Goal: Task Accomplishment & Management: Use online tool/utility

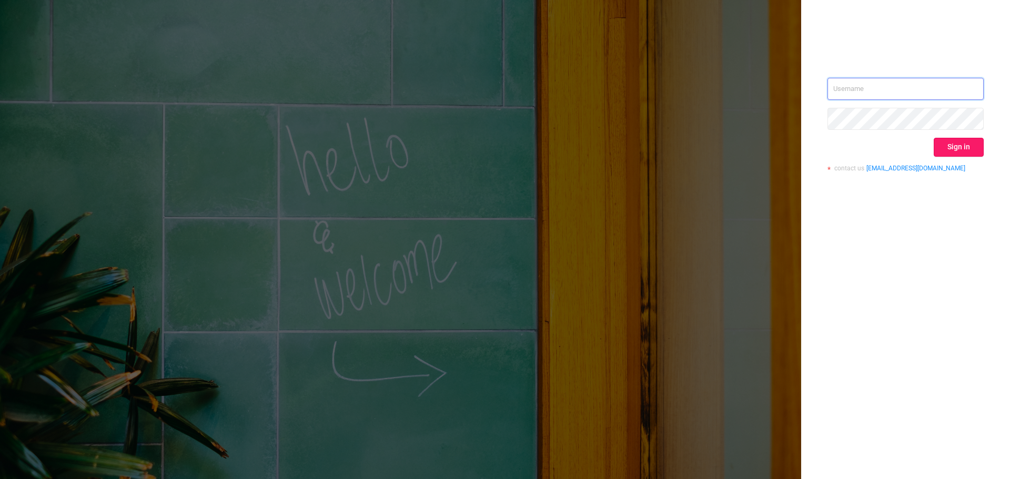
type input "[PERSON_NAME][EMAIL_ADDRESS][DOMAIN_NAME]"
click at [967, 147] on button "Sign in" at bounding box center [959, 147] width 50 height 19
click at [957, 155] on div "Sign in" at bounding box center [905, 147] width 156 height 19
click at [977, 157] on div "[PERSON_NAME][EMAIL_ADDRESS][DOMAIN_NAME] Sign in contact us [EMAIL_ADDRESS][DO…" at bounding box center [905, 129] width 156 height 102
click at [973, 152] on button "Sign in" at bounding box center [959, 147] width 50 height 19
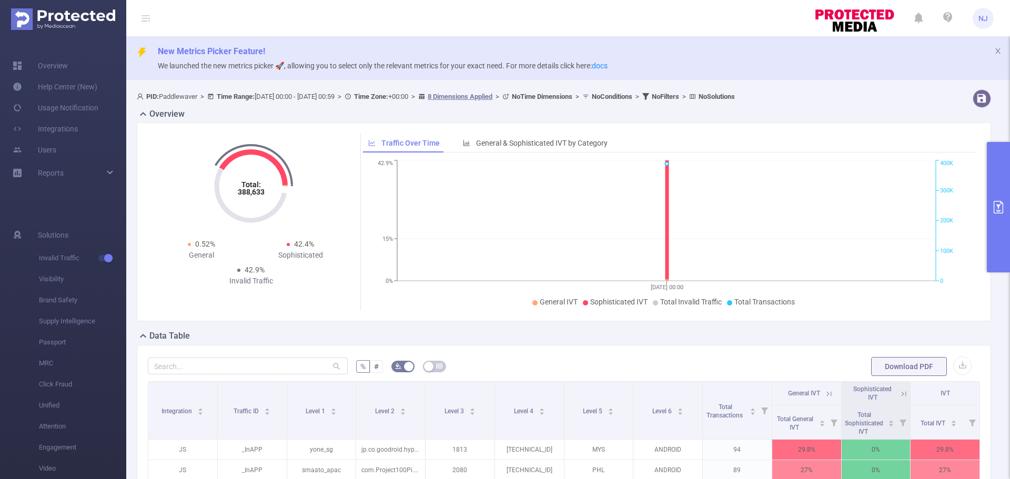
click at [1003, 156] on button "primary" at bounding box center [998, 207] width 23 height 130
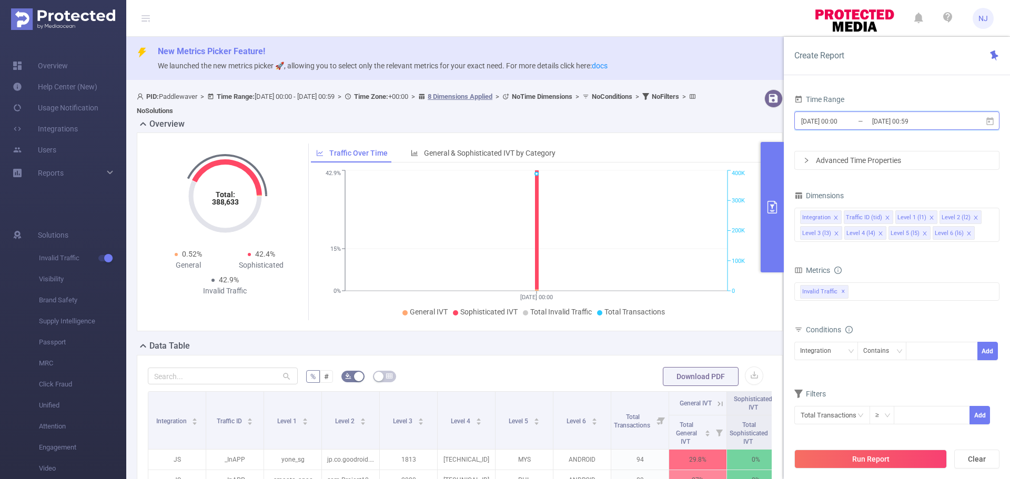
click at [881, 129] on span "[DATE] 00:00 _ [DATE] 00:59" at bounding box center [896, 121] width 205 height 18
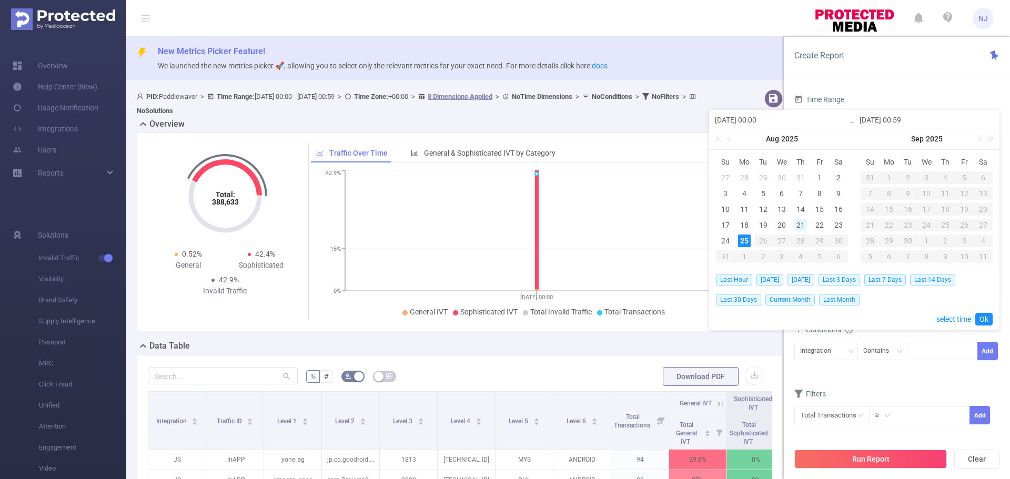
click at [798, 227] on div "21" at bounding box center [800, 225] width 13 height 13
click at [731, 241] on div "24" at bounding box center [725, 241] width 13 height 13
type input "[DATE] 00:00"
type input "[DATE] 00:59"
type input "[DATE] 00:00"
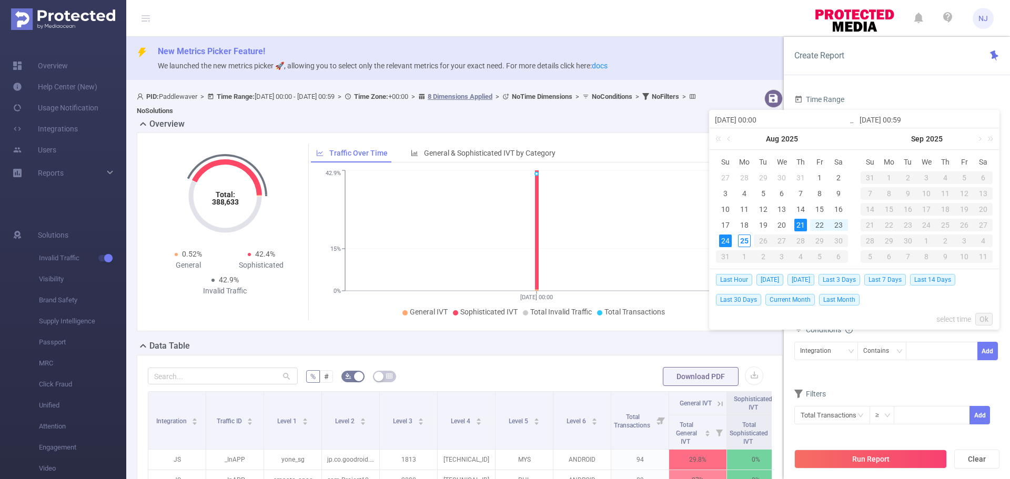
type input "[DATE] 00:59"
click at [981, 322] on link "Ok" at bounding box center [983, 319] width 17 height 13
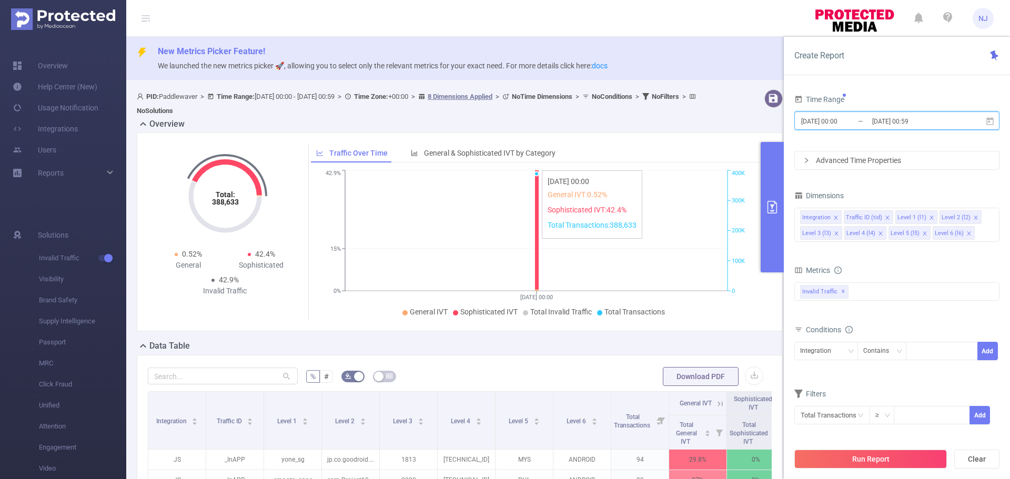
scroll to position [53, 0]
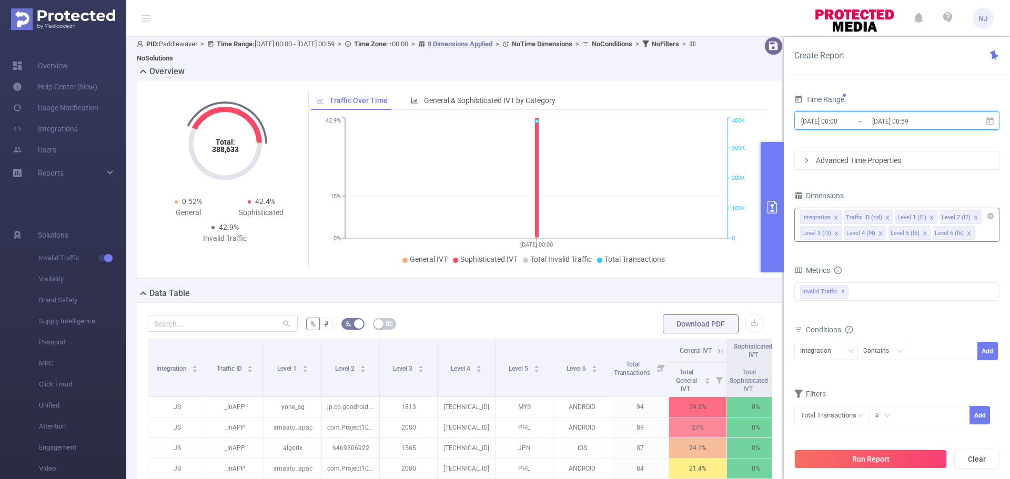
click at [878, 234] on icon "icon: close" at bounding box center [880, 233] width 5 height 5
click at [886, 462] on button "Run Report" at bounding box center [870, 459] width 153 height 19
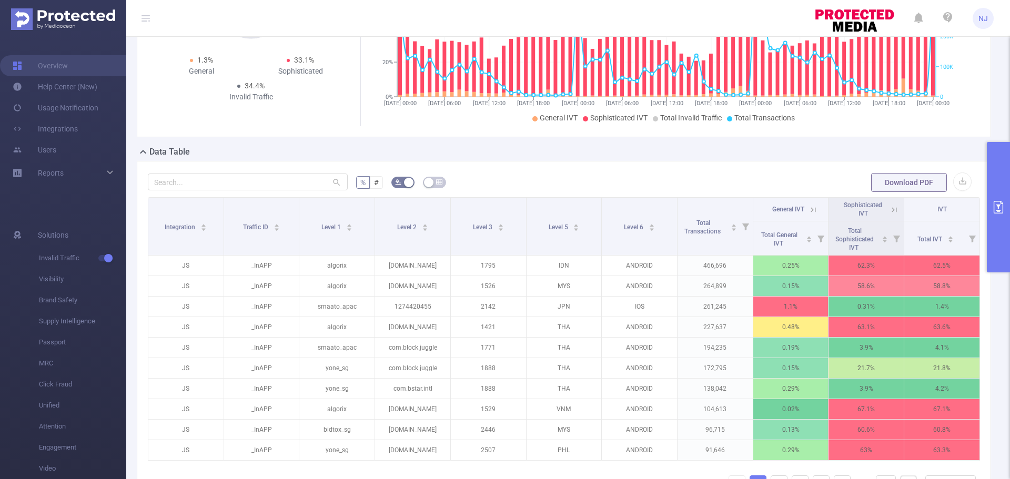
scroll to position [210, 0]
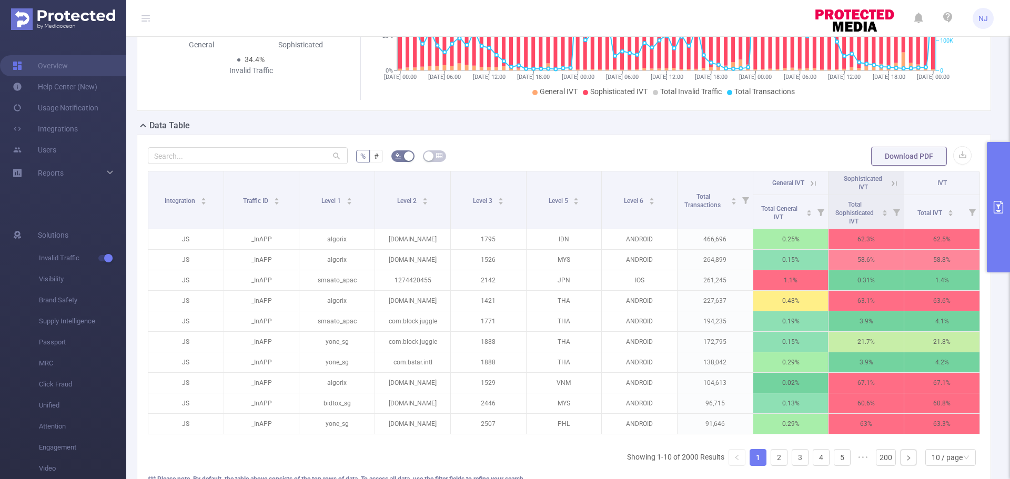
click at [1002, 190] on button "primary" at bounding box center [998, 207] width 23 height 130
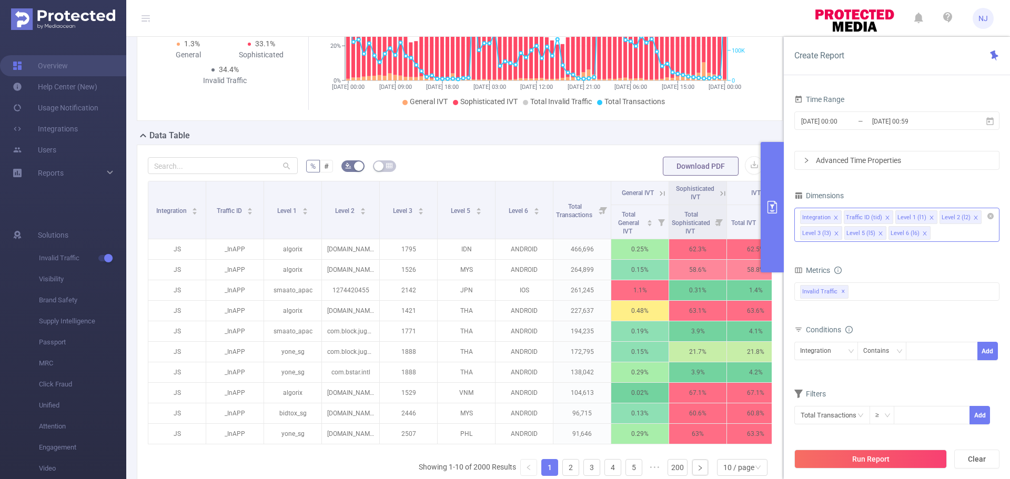
click at [574, 166] on form "% # Download PDF" at bounding box center [460, 166] width 624 height 21
click at [757, 160] on form "% # Download PDF" at bounding box center [460, 166] width 624 height 21
click at [746, 160] on button "button" at bounding box center [754, 165] width 18 height 18
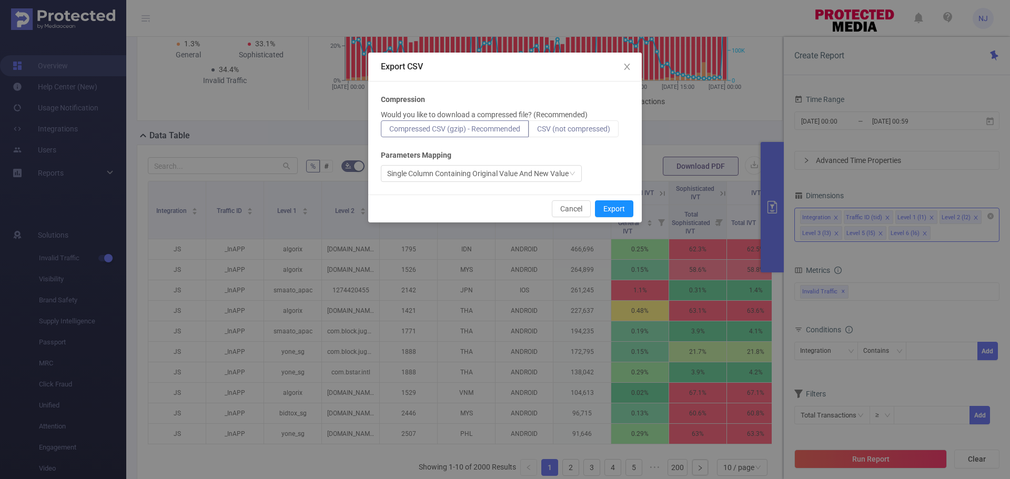
click at [591, 135] on label "CSV (not compressed)" at bounding box center [574, 128] width 90 height 17
click at [537, 131] on input "CSV (not compressed)" at bounding box center [537, 131] width 0 height 0
click at [605, 209] on button "Export" at bounding box center [614, 208] width 38 height 17
